Goal: Book appointment/travel/reservation

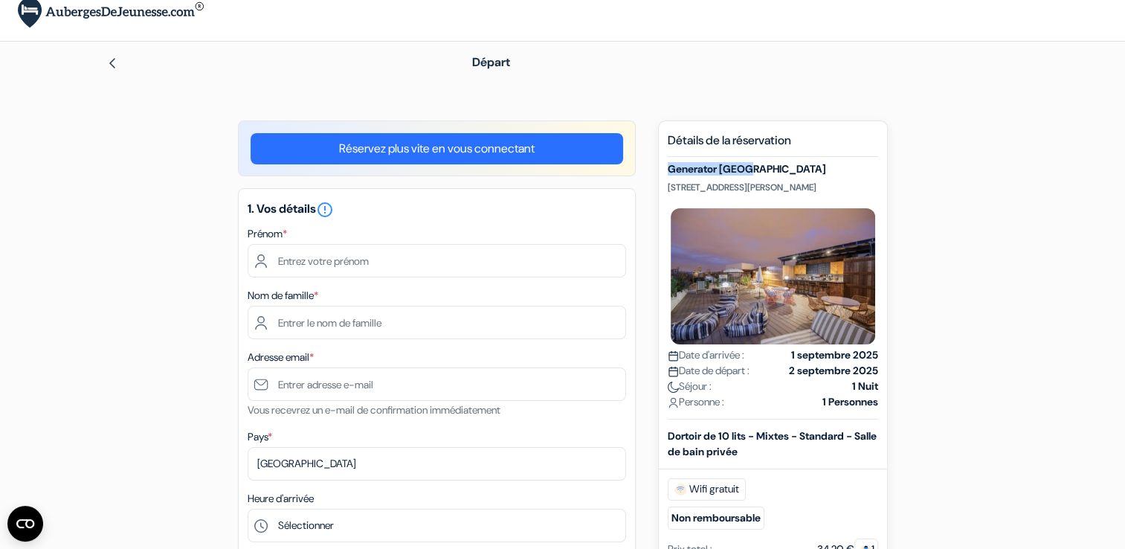
scroll to position [18, 0]
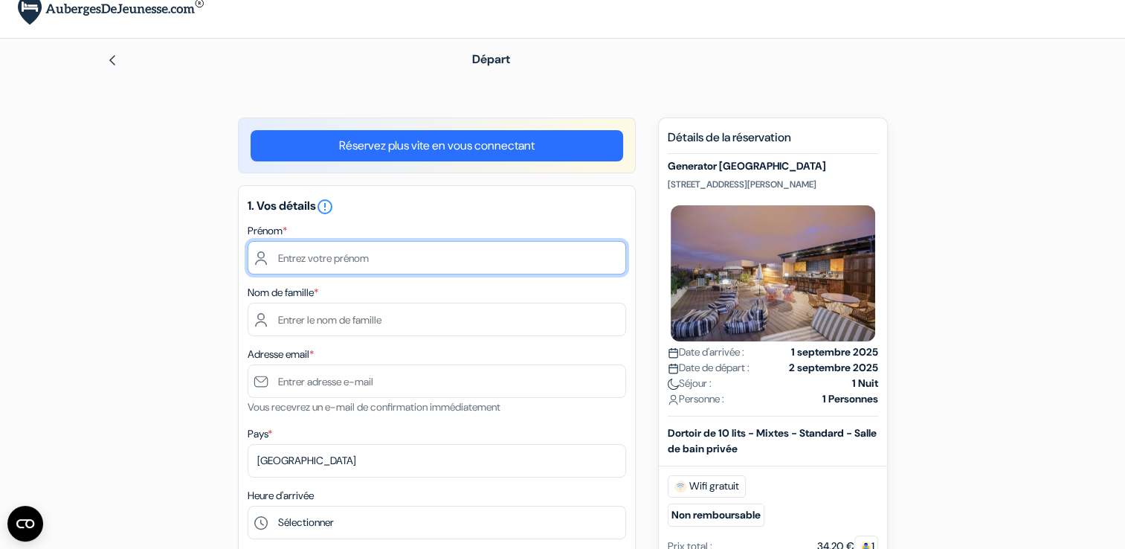
click at [375, 268] on input "text" at bounding box center [437, 257] width 378 height 33
type input "iago"
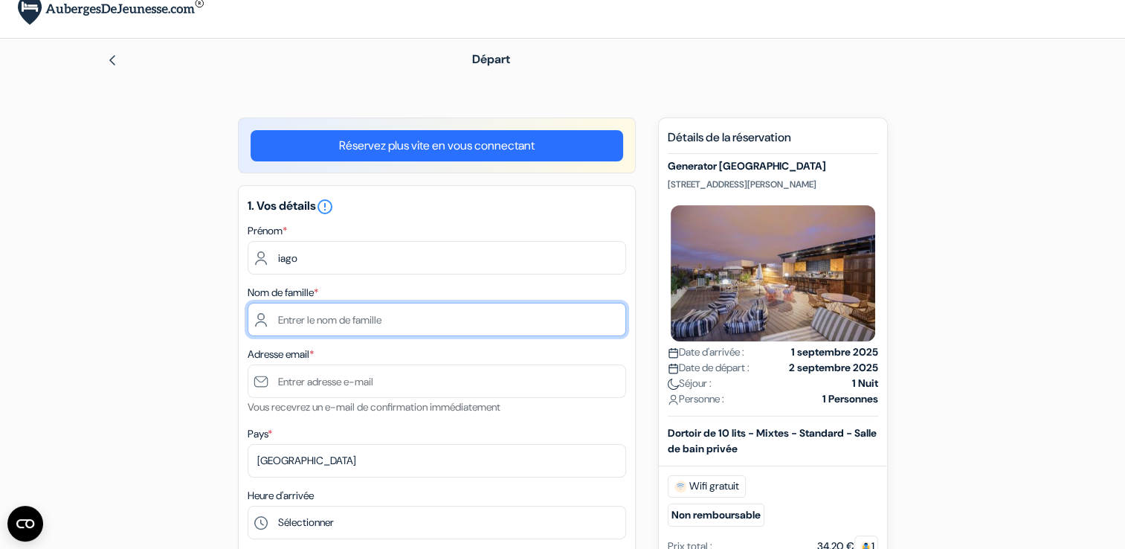
type input "Greindl"
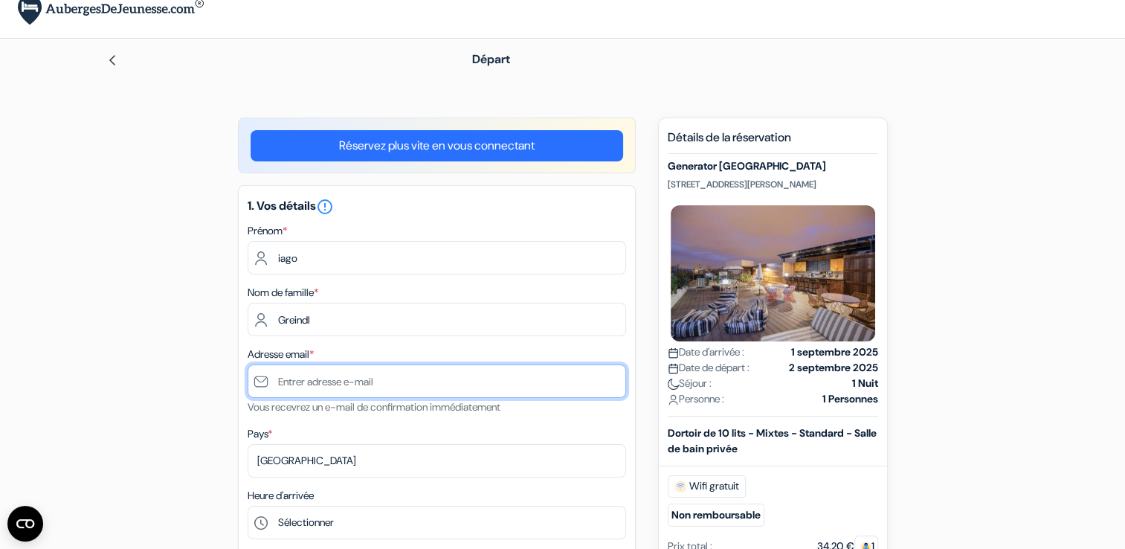
type input "[EMAIL_ADDRESS][DOMAIN_NAME]"
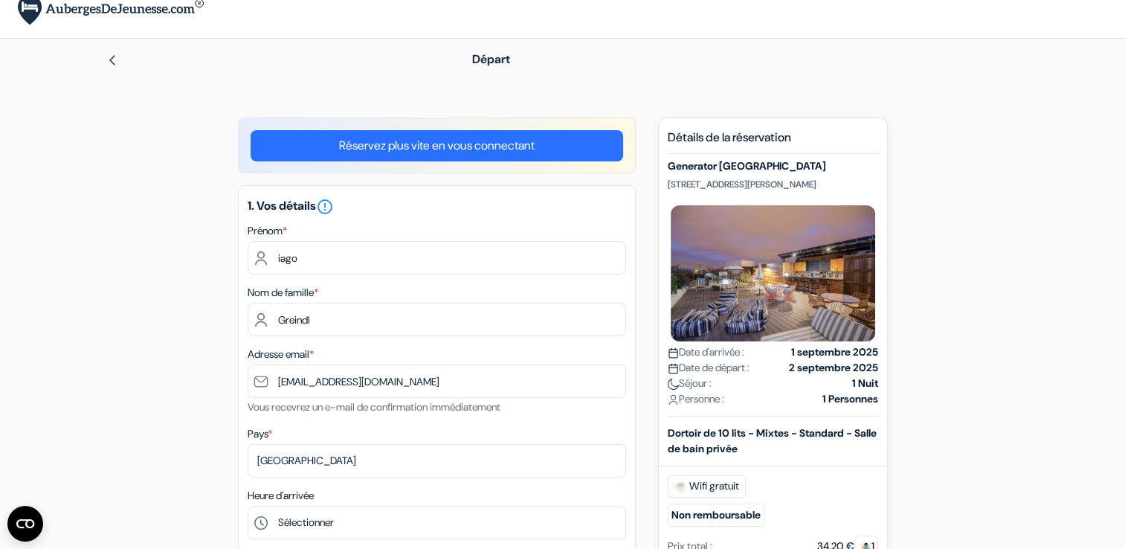
type input "691901272"
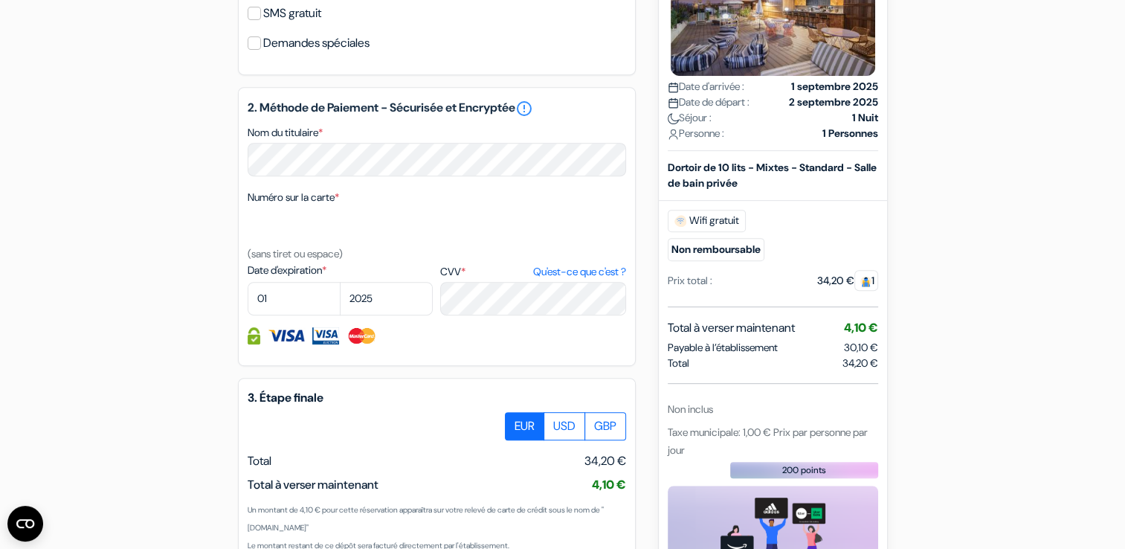
scroll to position [645, 0]
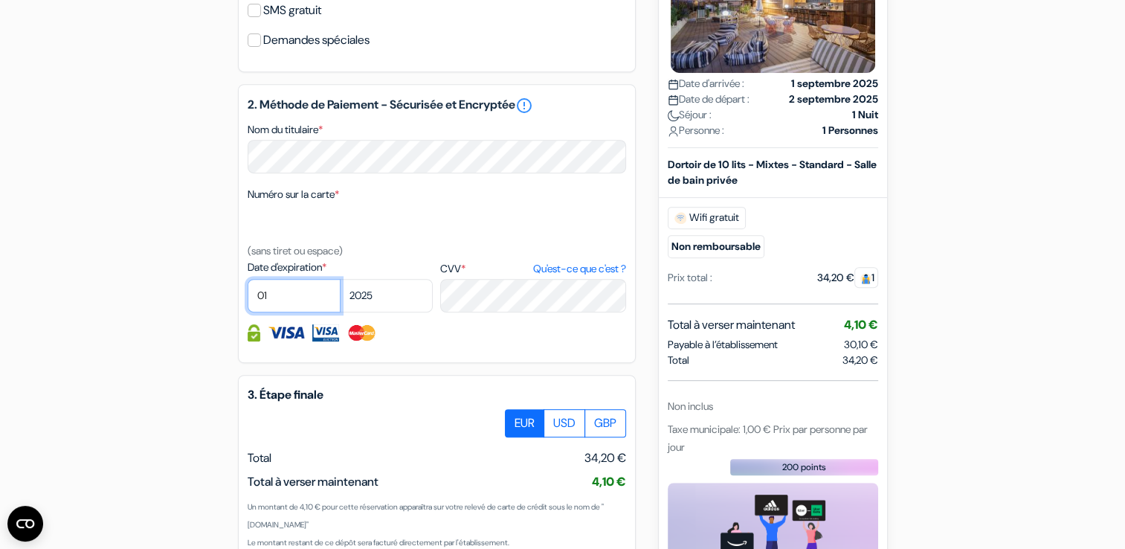
select select "09"
select select "2026"
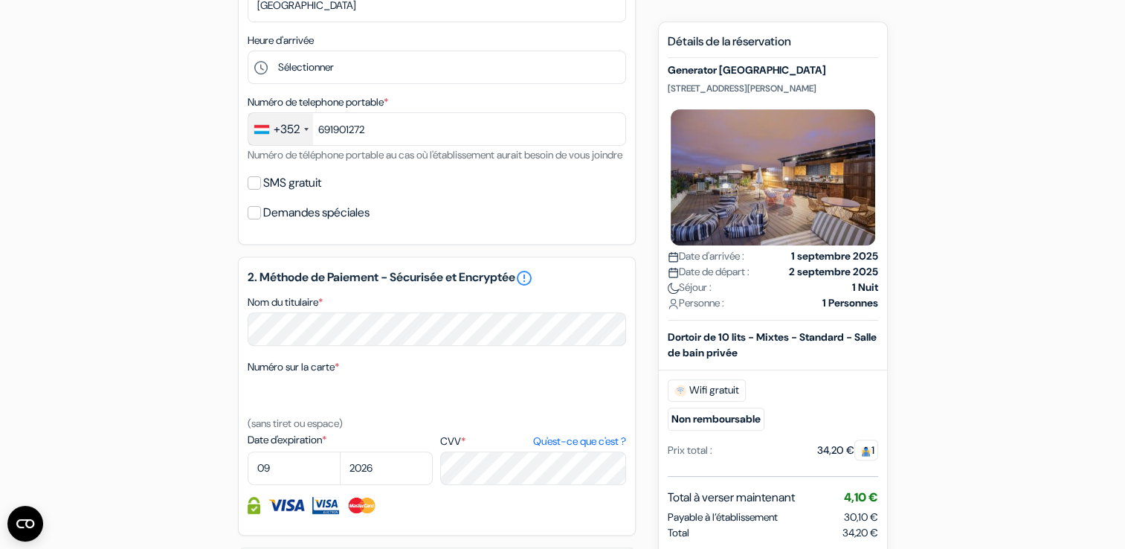
scroll to position [472, 0]
click at [972, 437] on div "add_box Generator [GEOGRAPHIC_DATA] [STREET_ADDRESS][PERSON_NAME] Détails de l'…" at bounding box center [562, 271] width 981 height 1217
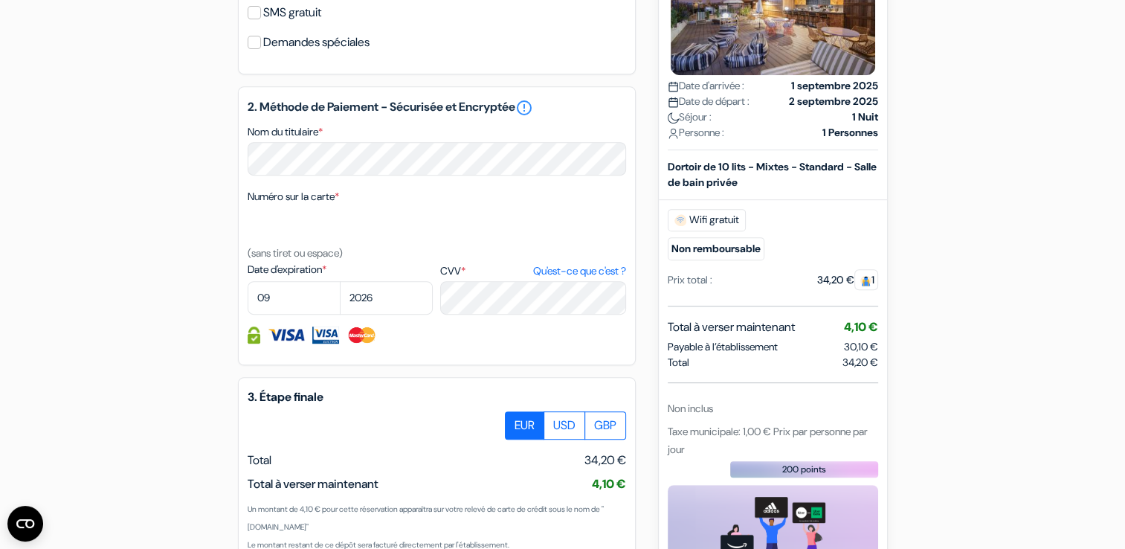
scroll to position [650, 0]
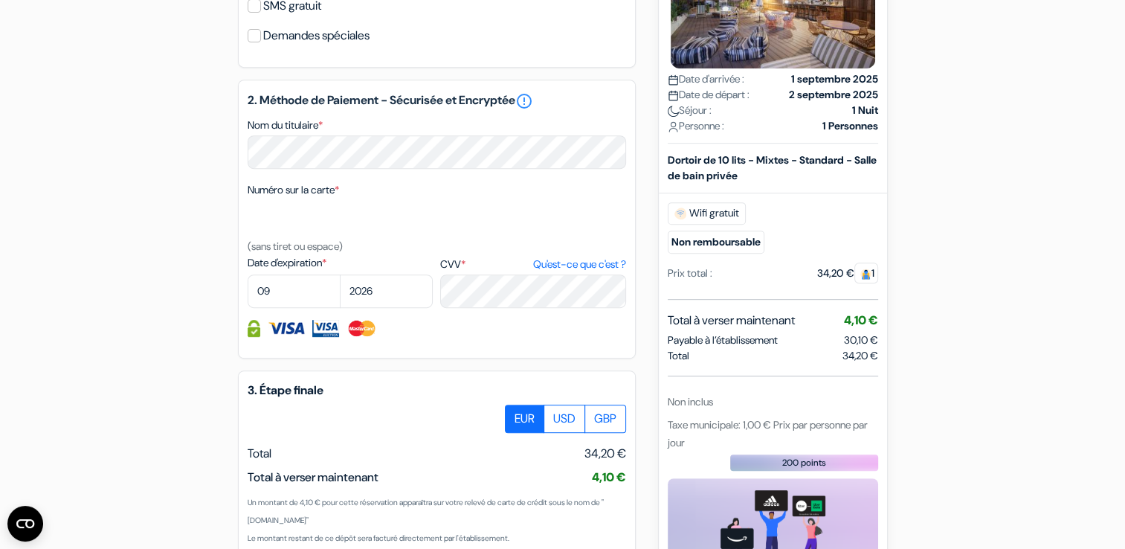
click at [505, 255] on div "Numéro sur la carte * (sans tiret ou espace)" at bounding box center [437, 218] width 378 height 74
click at [461, 337] on div at bounding box center [437, 328] width 378 height 17
click at [578, 272] on link "Qu'est-ce que c'est ?" at bounding box center [578, 264] width 93 height 16
click at [519, 337] on div at bounding box center [437, 328] width 378 height 17
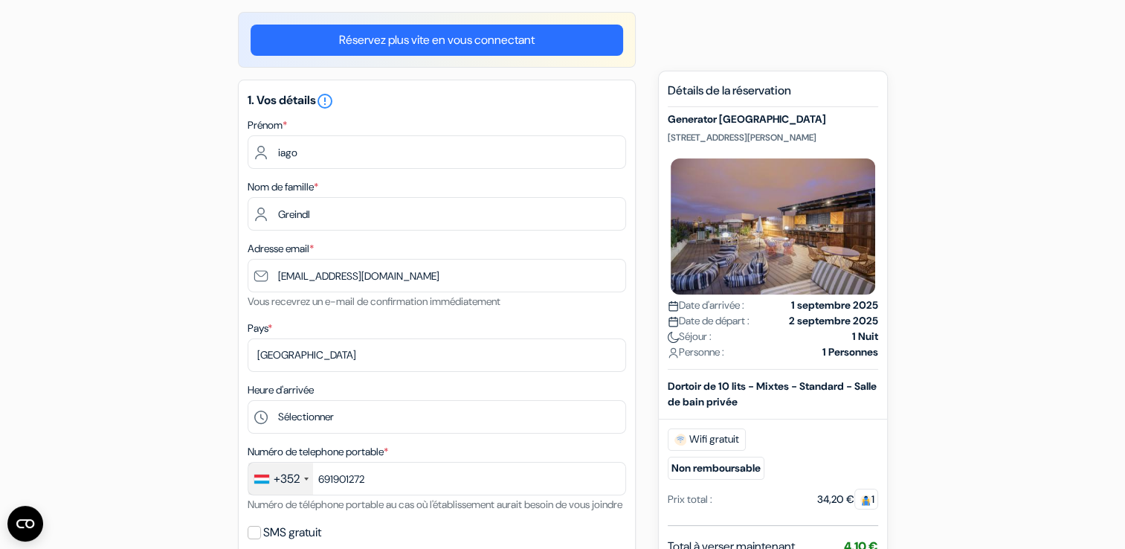
scroll to position [0, 0]
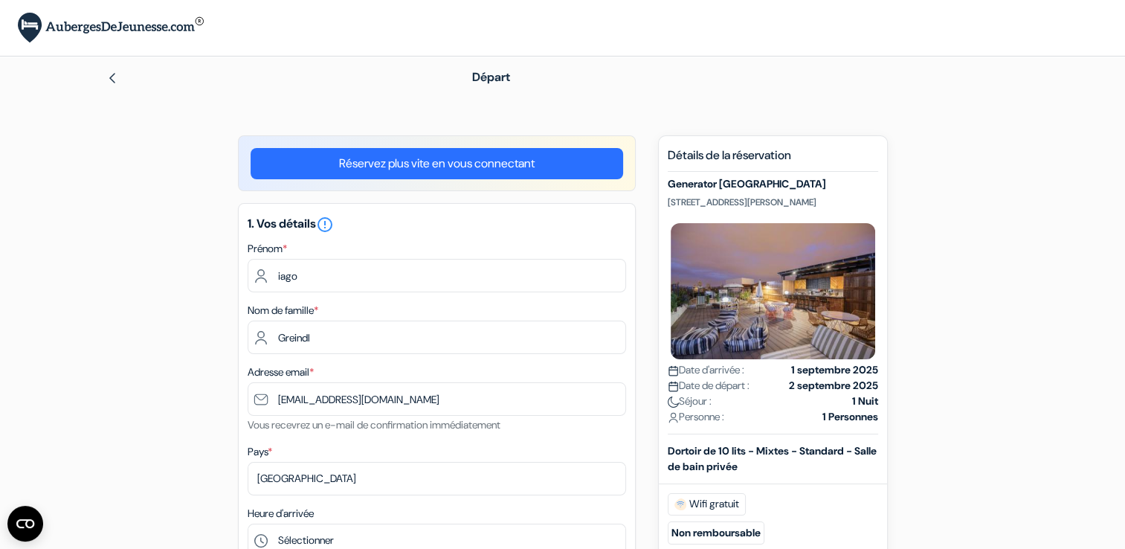
drag, startPoint x: 667, startPoint y: 189, endPoint x: 850, endPoint y: 201, distance: 183.2
click at [850, 201] on div "Generator Paris [STREET_ADDRESS][PERSON_NAME] Date d'arrivée : 1 septembre 2025…" at bounding box center [772, 306] width 210 height 256
copy div "Generator Paris [STREET_ADDRESS][PERSON_NAME]"
